Goal: Transaction & Acquisition: Purchase product/service

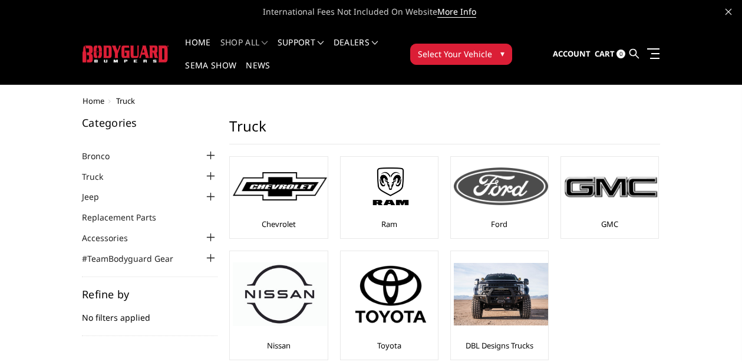
click at [502, 192] on img at bounding box center [501, 186] width 94 height 38
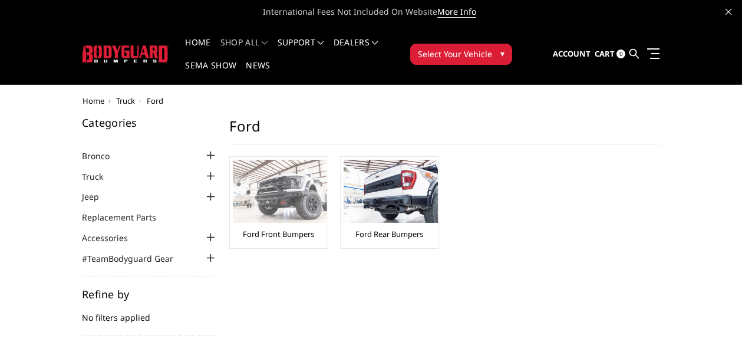
click at [285, 235] on link "Ford Front Bumpers" at bounding box center [278, 234] width 71 height 11
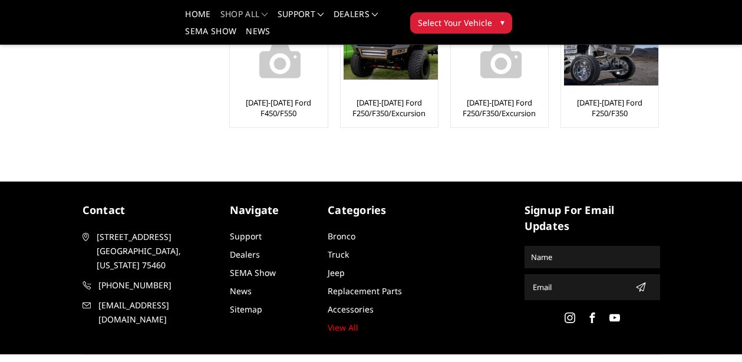
scroll to position [557, 0]
